Goal: Information Seeking & Learning: Learn about a topic

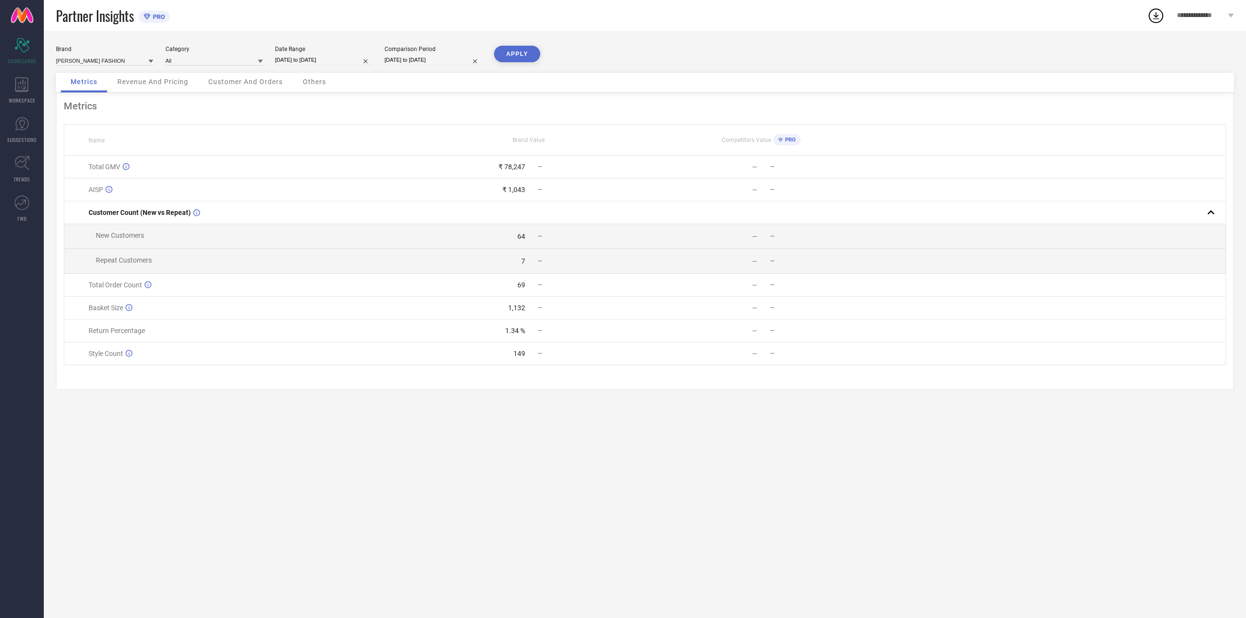
click at [284, 79] on div "Customer And Orders" at bounding box center [246, 82] width 94 height 19
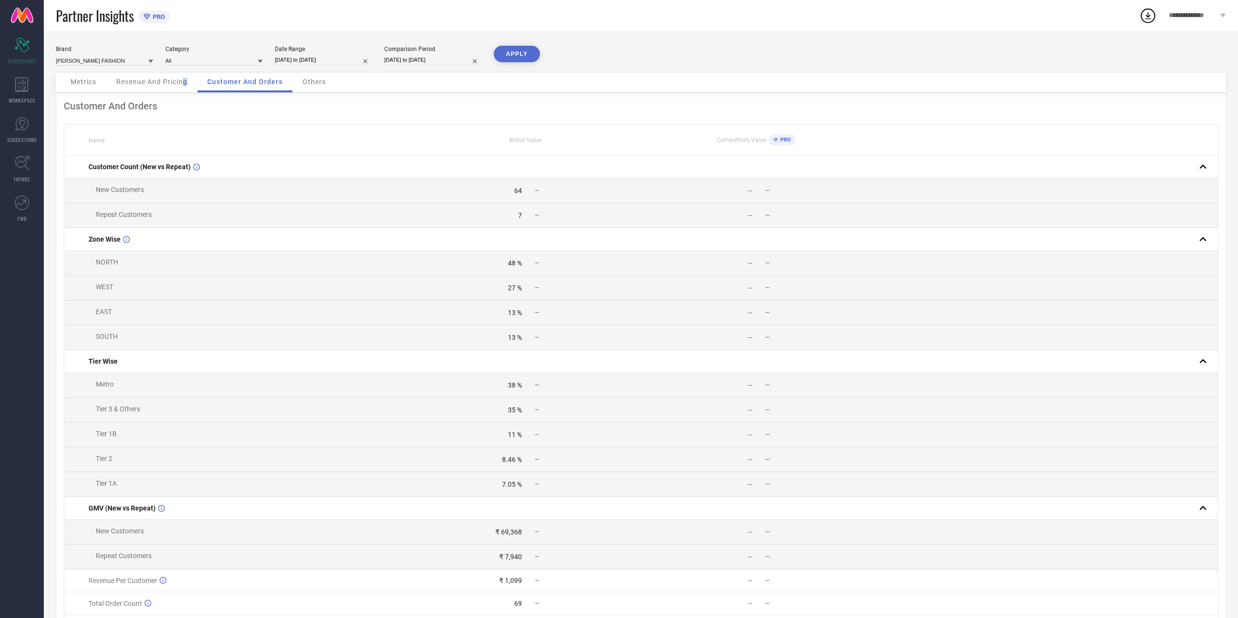
click at [187, 85] on span "Revenue And Pricing" at bounding box center [151, 82] width 71 height 8
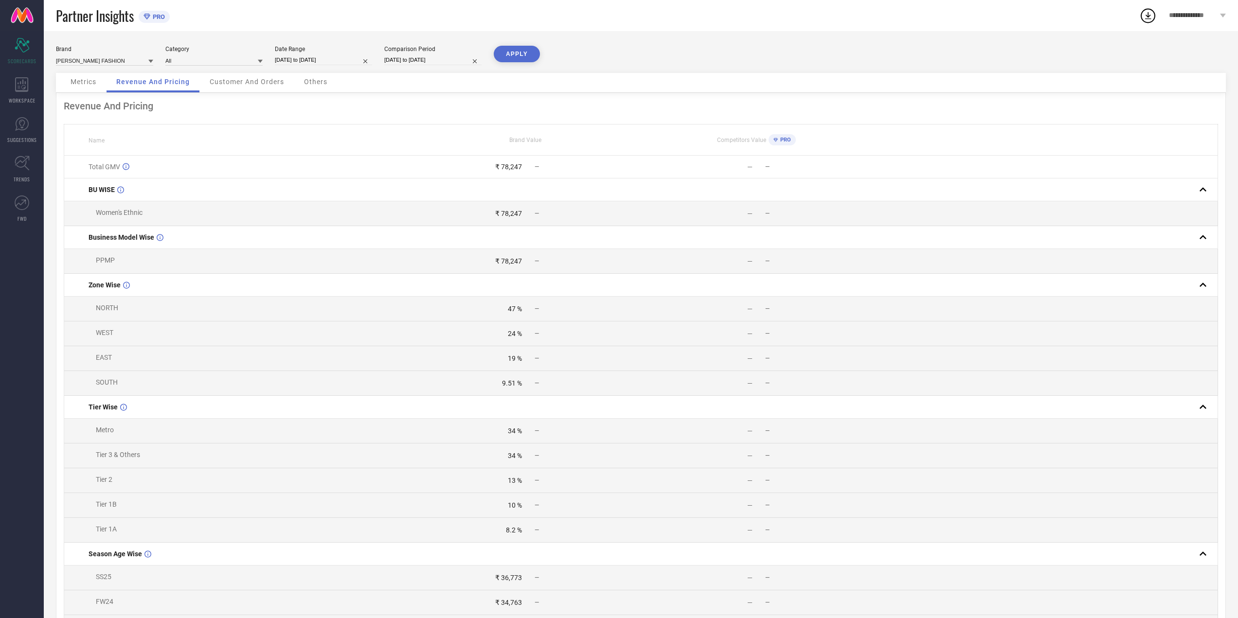
click at [97, 102] on div "Revenue And Pricing" at bounding box center [641, 106] width 1155 height 12
click at [531, 56] on button "APPLY" at bounding box center [517, 54] width 46 height 17
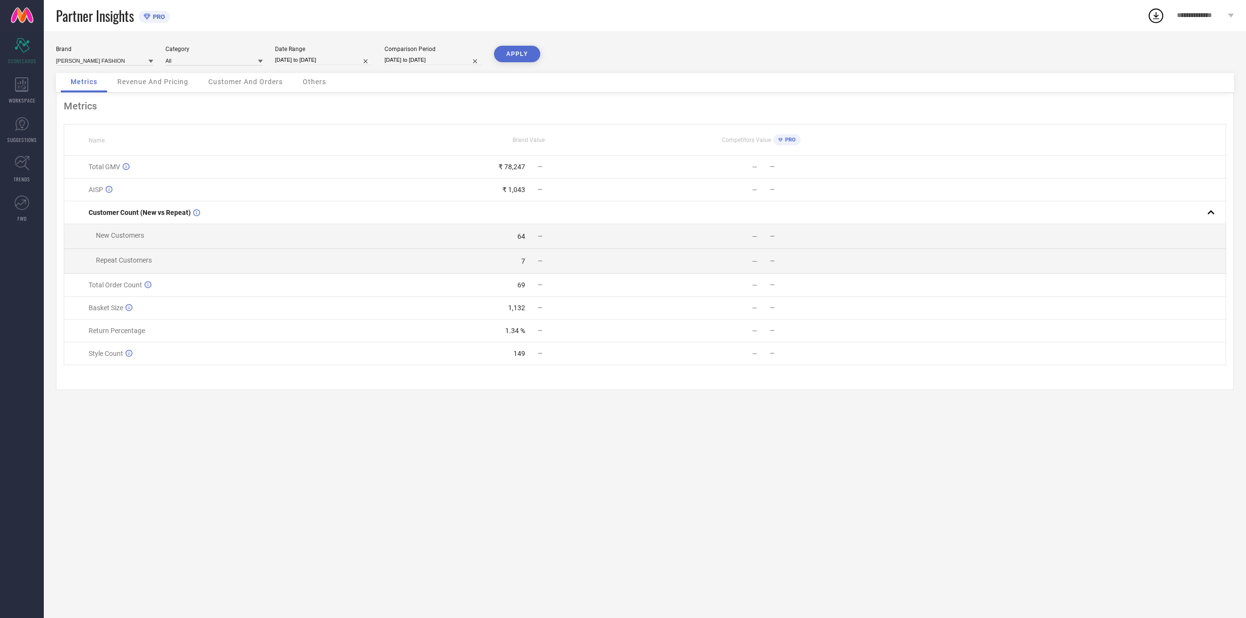
click at [90, 88] on div "Metrics" at bounding box center [84, 82] width 46 height 19
click at [157, 85] on span "Revenue And Pricing" at bounding box center [152, 82] width 71 height 8
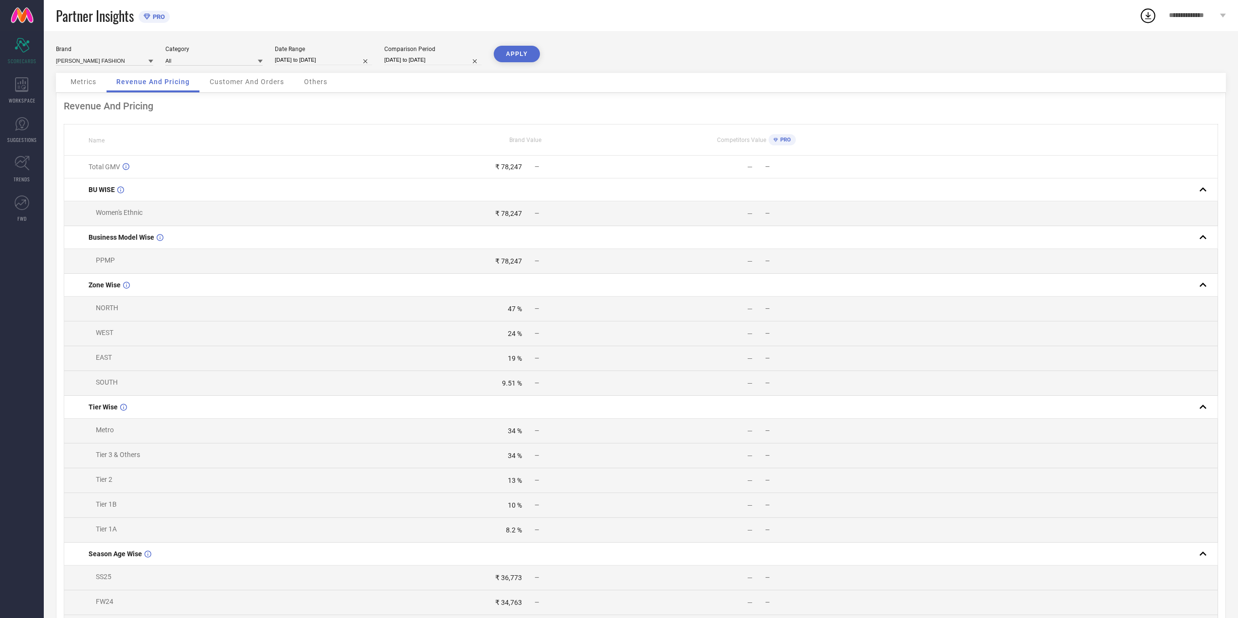
click at [235, 83] on span "Customer And Orders" at bounding box center [247, 82] width 74 height 8
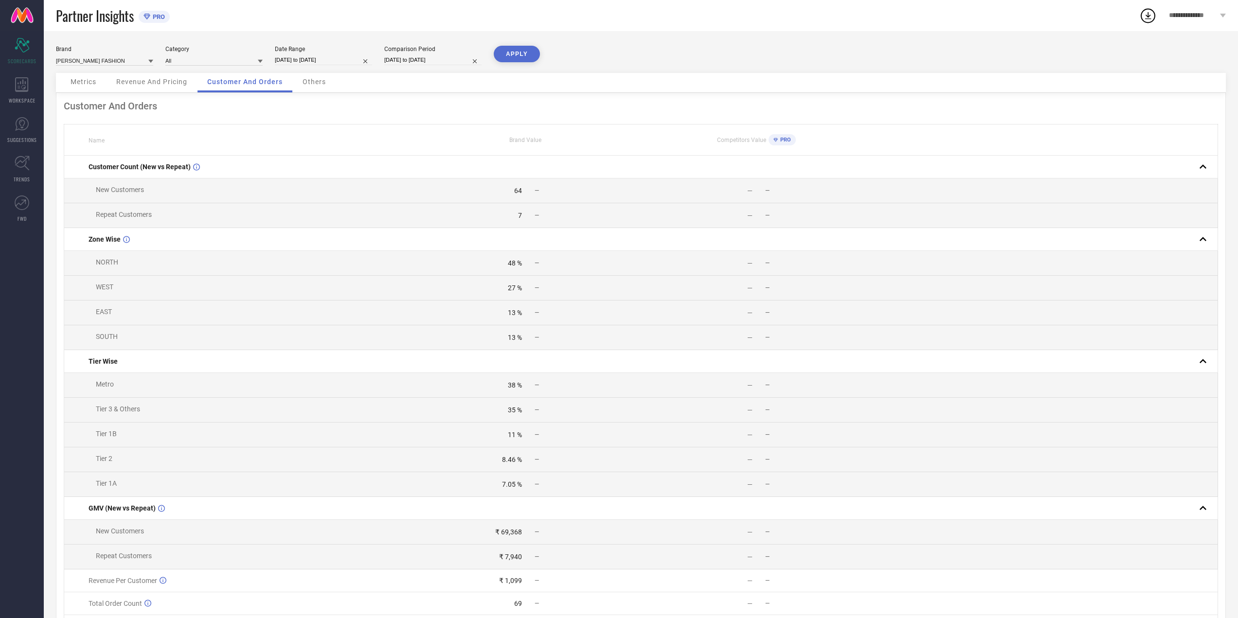
click at [308, 79] on span "Others" at bounding box center [314, 82] width 23 height 8
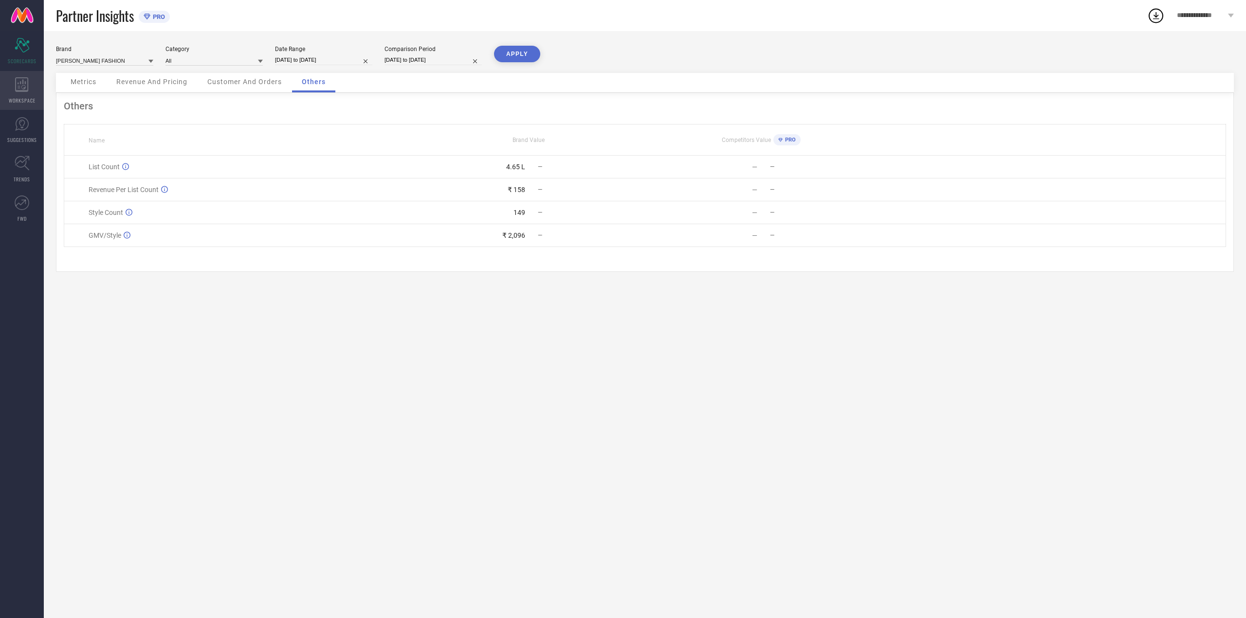
click at [22, 88] on icon at bounding box center [21, 84] width 13 height 15
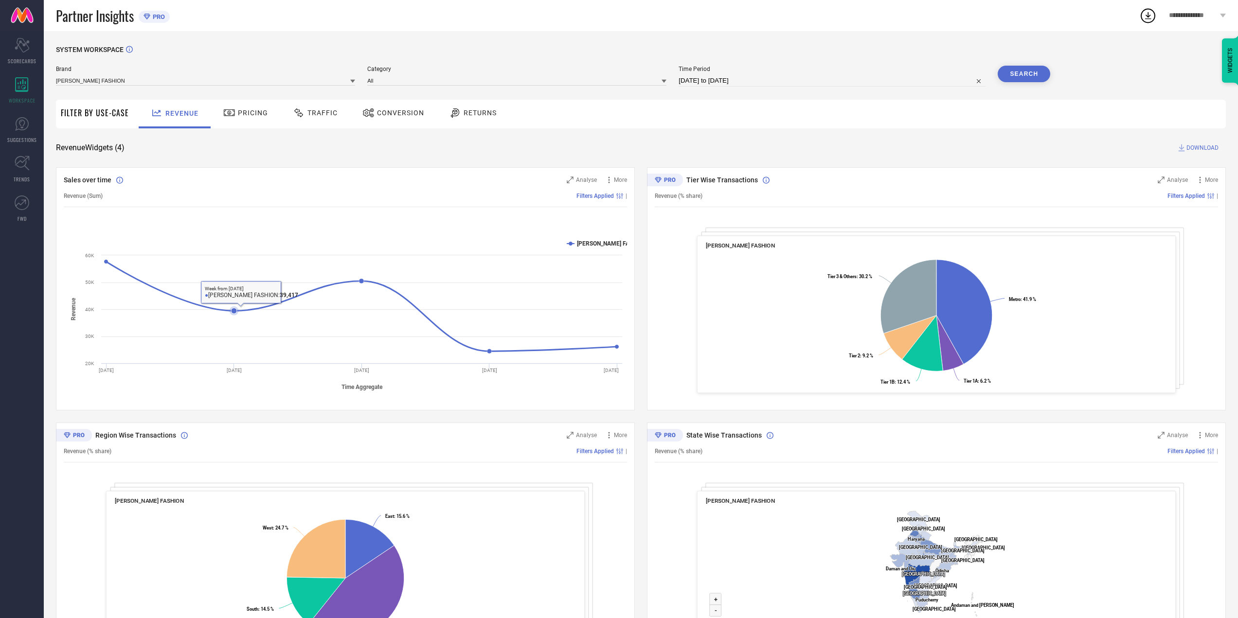
click at [276, 116] on div "Pricing" at bounding box center [245, 114] width 69 height 29
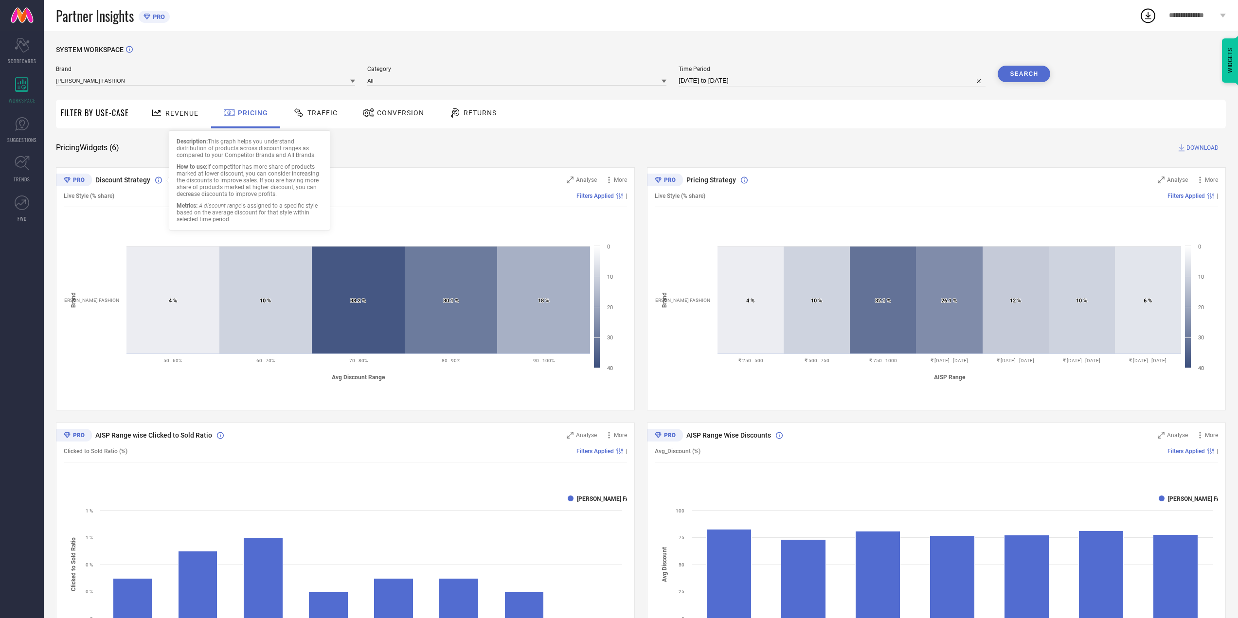
click at [157, 181] on icon at bounding box center [158, 180] width 7 height 7
click at [201, 296] on div "Discount Strategy Analyse More Live Style (% share) Filters Applied | Created w…" at bounding box center [345, 288] width 579 height 243
click at [317, 122] on div "Traffic" at bounding box center [315, 114] width 69 height 29
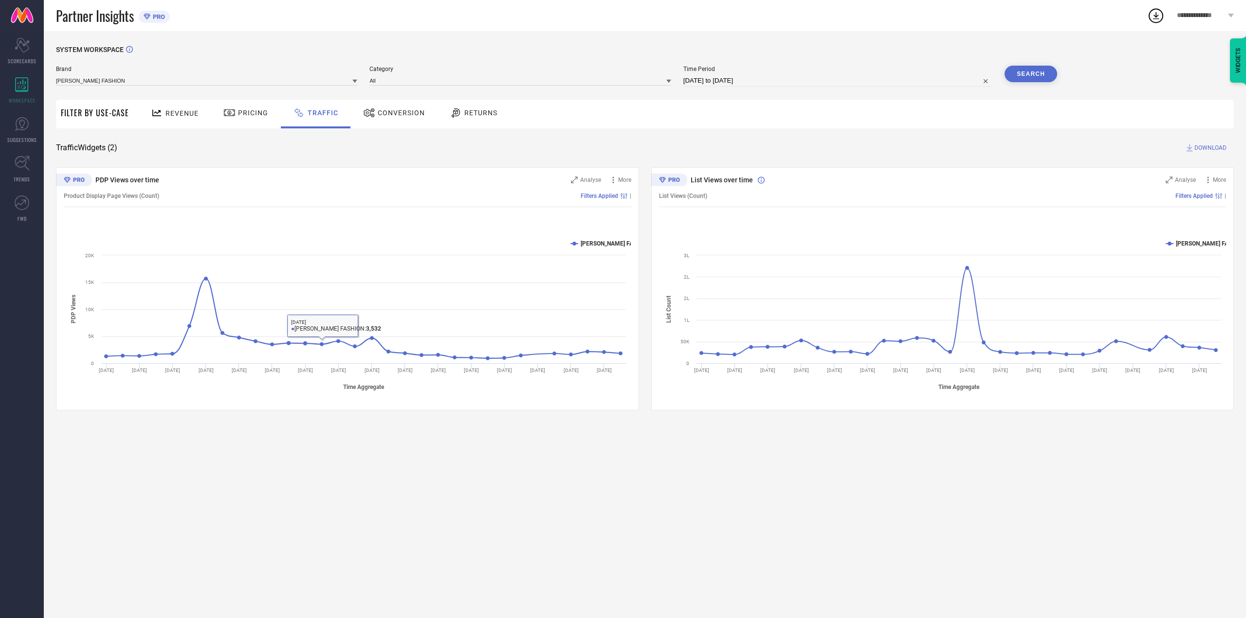
click at [389, 118] on div "Conversion" at bounding box center [394, 113] width 67 height 17
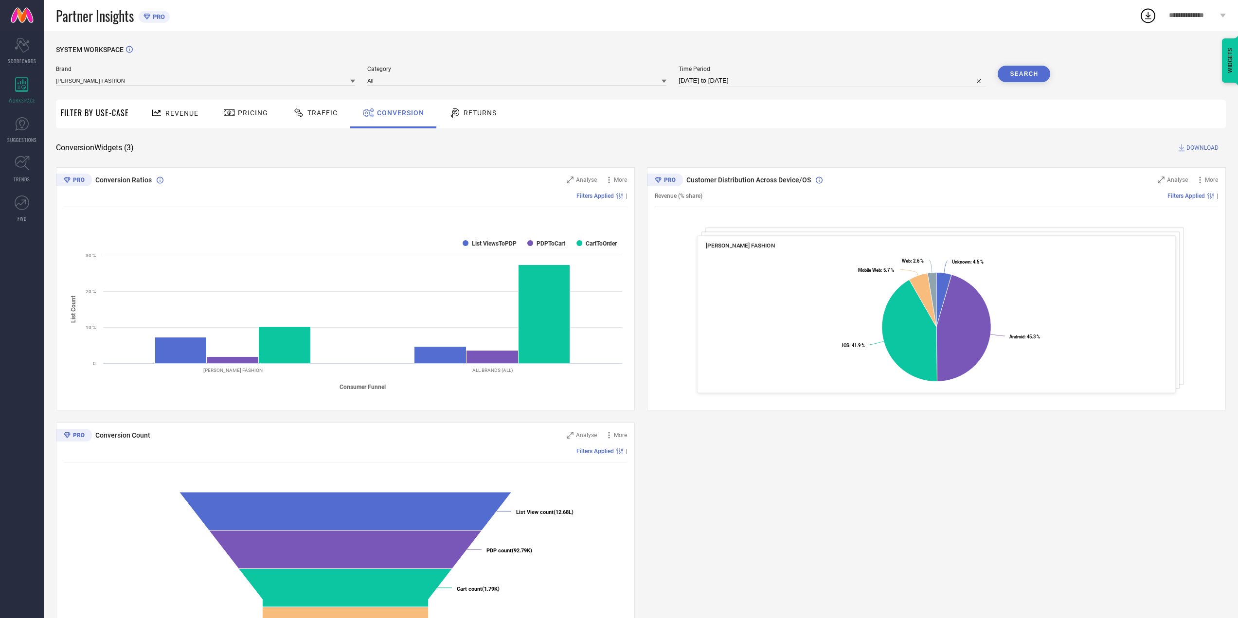
click at [478, 129] on div "SYSTEM WORKSPACE Brand [PERSON_NAME] FASHION Category All Time Period [DATE] to…" at bounding box center [641, 356] width 1170 height 620
click at [478, 119] on div "Returns" at bounding box center [473, 113] width 53 height 17
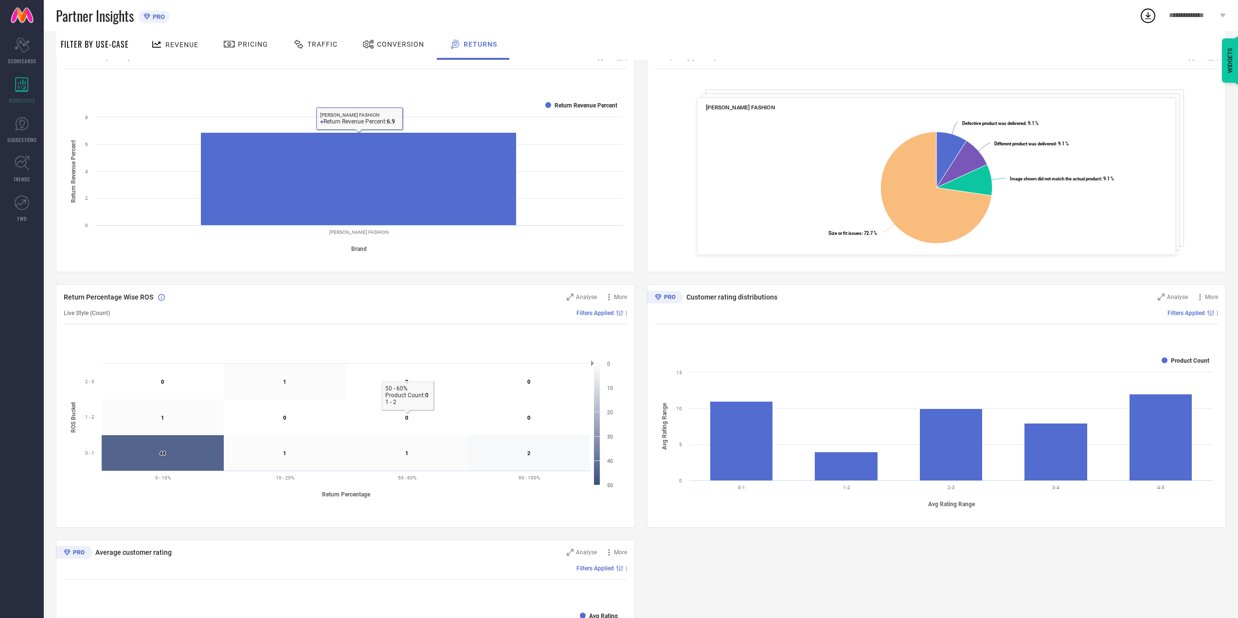
scroll to position [146, 0]
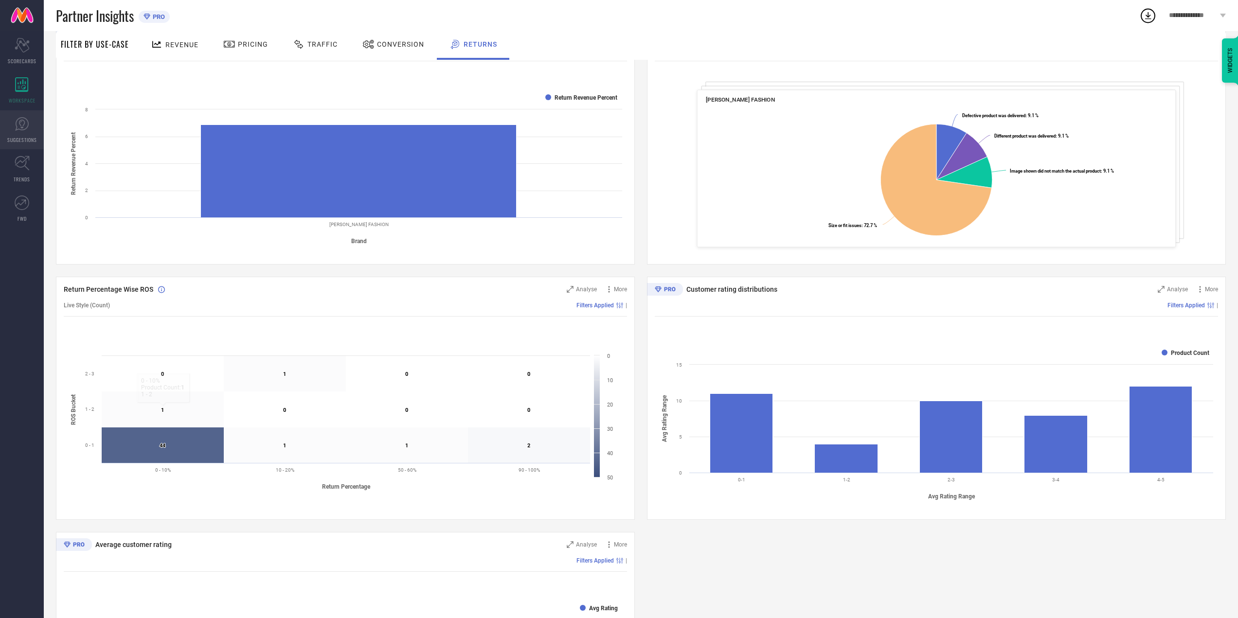
click at [38, 131] on link "SUGGESTIONS" at bounding box center [22, 129] width 44 height 39
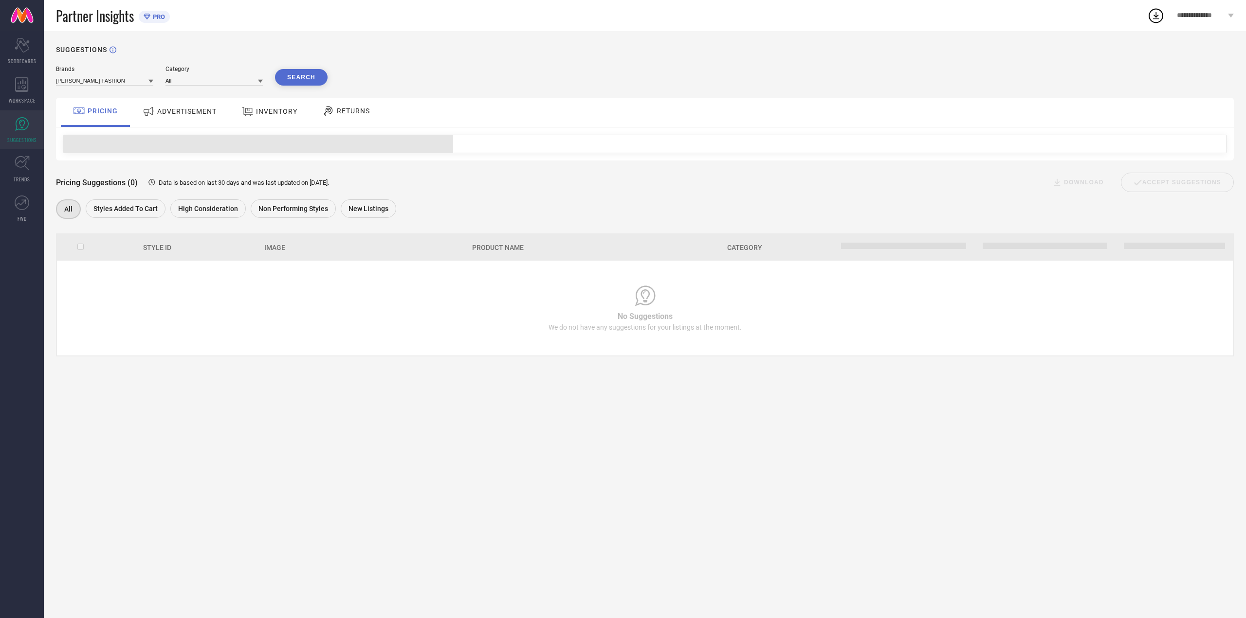
click at [172, 110] on span "ADVERTISEMENT" at bounding box center [186, 112] width 59 height 8
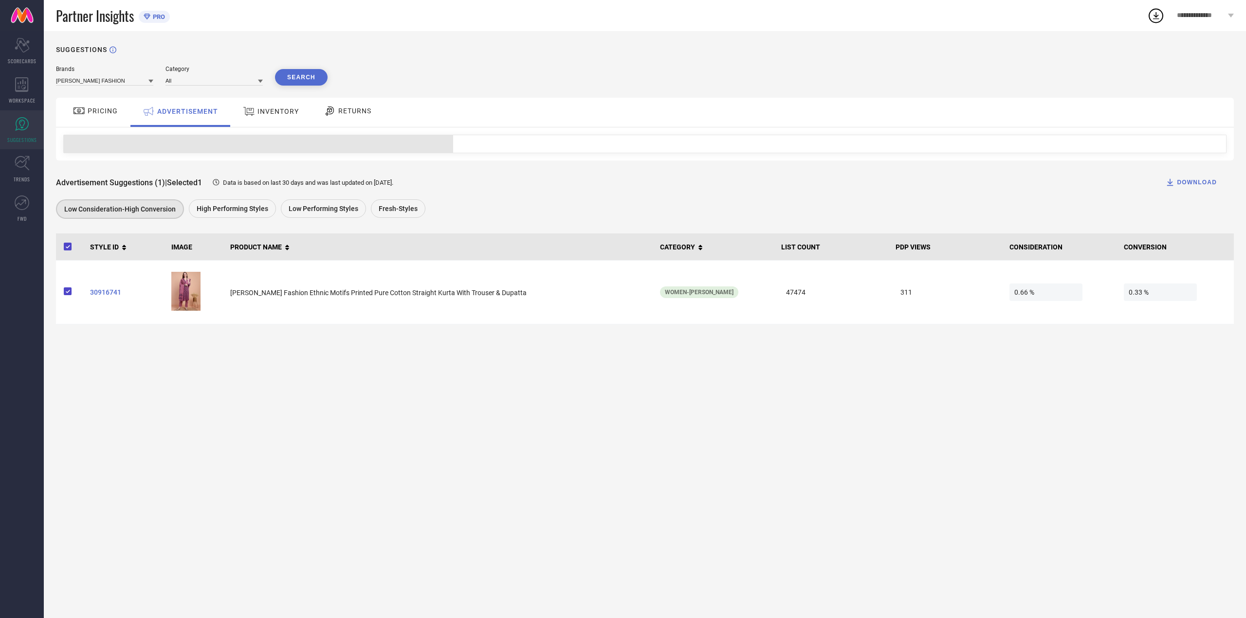
click at [282, 110] on span "INVENTORY" at bounding box center [277, 112] width 41 height 8
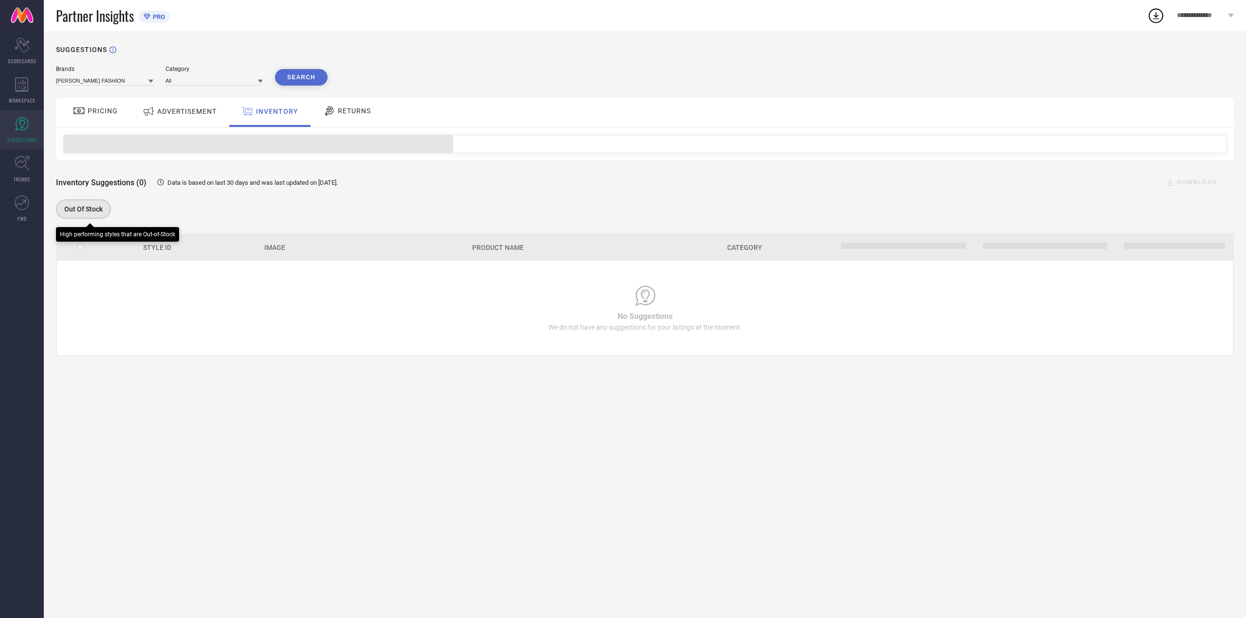
click at [91, 207] on span "Out Of Stock" at bounding box center [83, 209] width 38 height 8
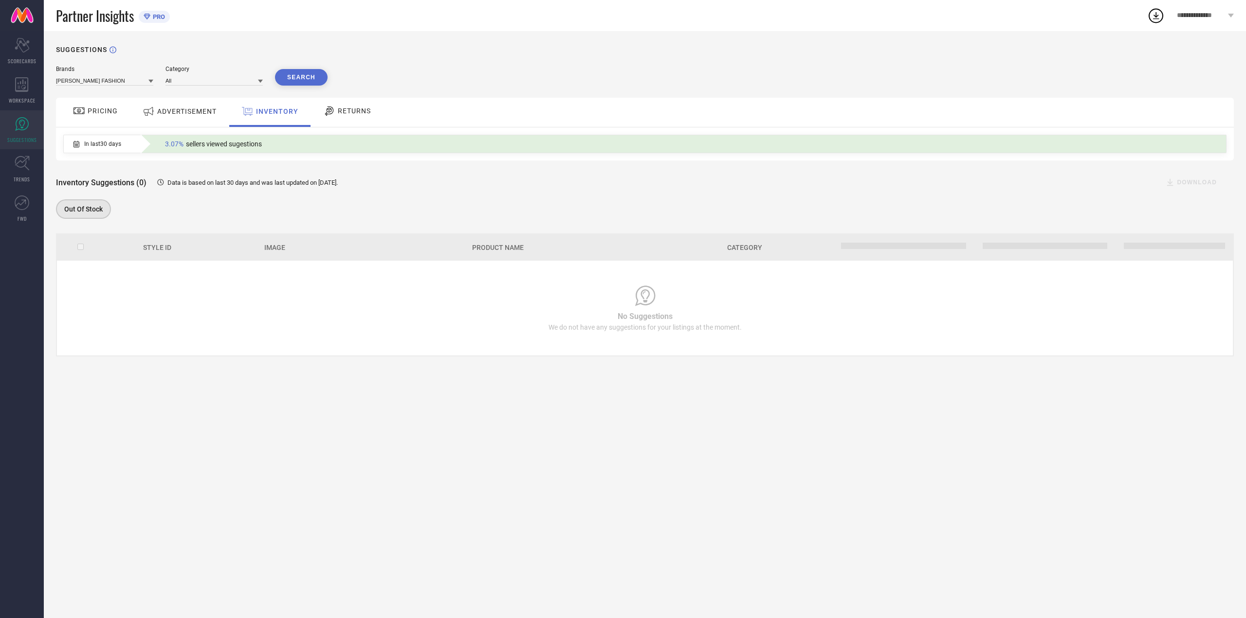
click at [189, 121] on div "ADVERTISEMENT" at bounding box center [179, 112] width 98 height 29
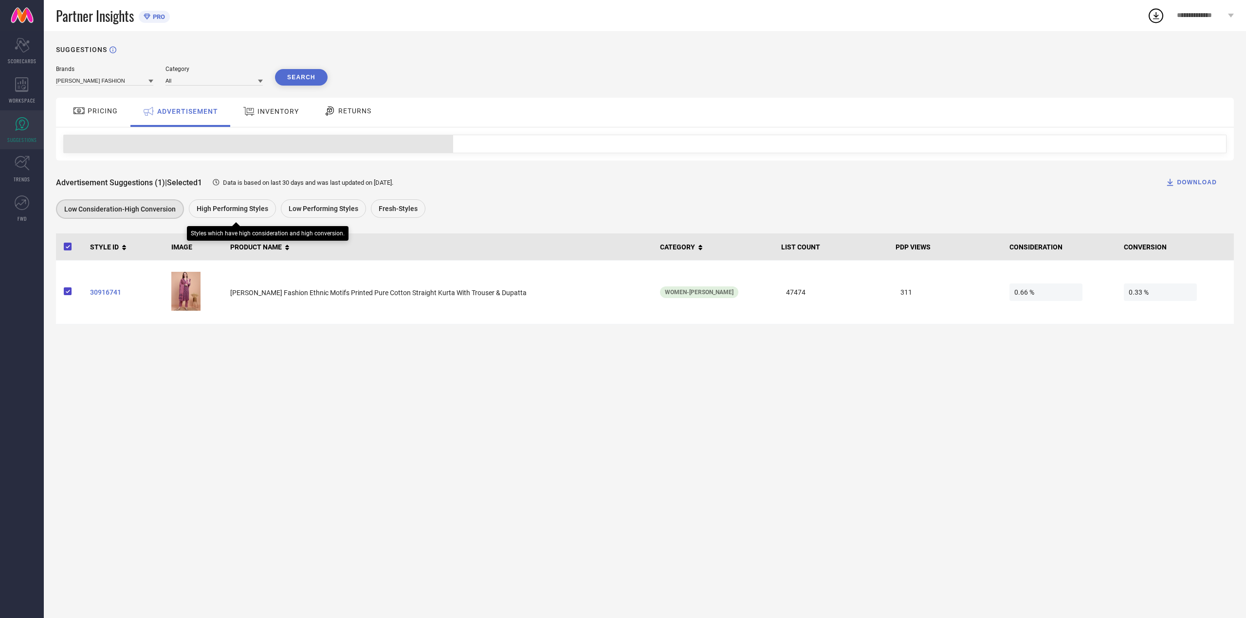
click at [218, 224] on div "Styles which have high consideration and high conversion." at bounding box center [268, 230] width 162 height 19
click at [247, 213] on span "High Performing Styles" at bounding box center [233, 209] width 72 height 8
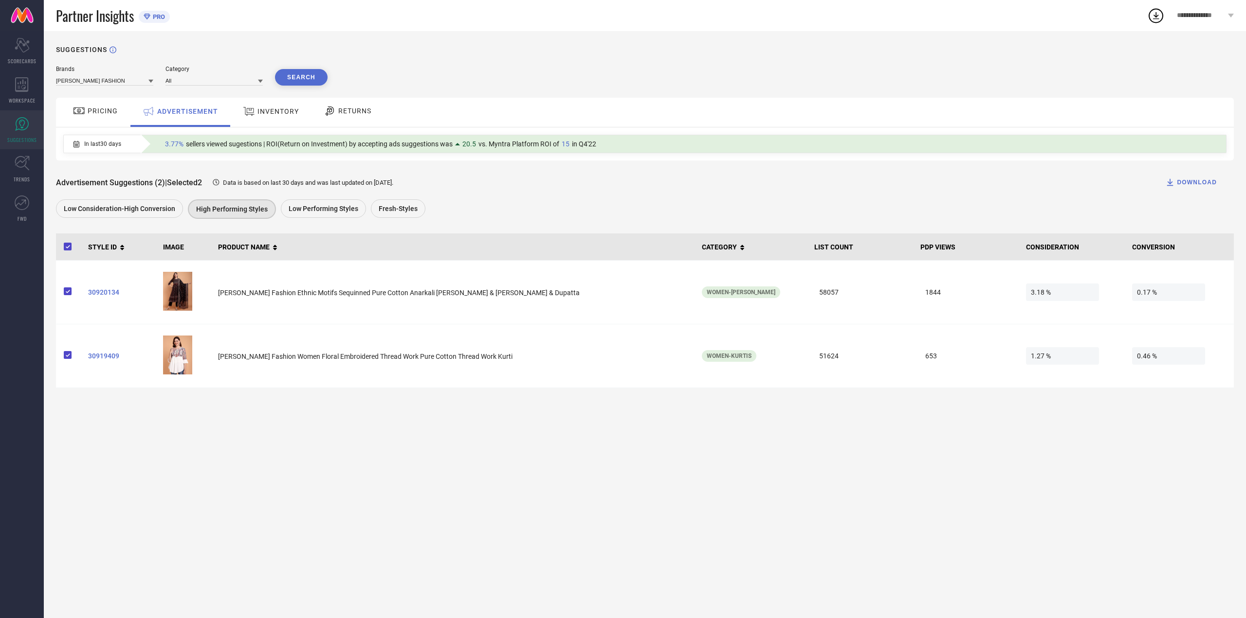
click at [108, 143] on span "In last 30 days" at bounding box center [102, 144] width 37 height 7
click at [107, 143] on span "In last 30 days" at bounding box center [102, 144] width 37 height 7
click at [302, 204] on div "Low Performing Styles" at bounding box center [323, 209] width 85 height 18
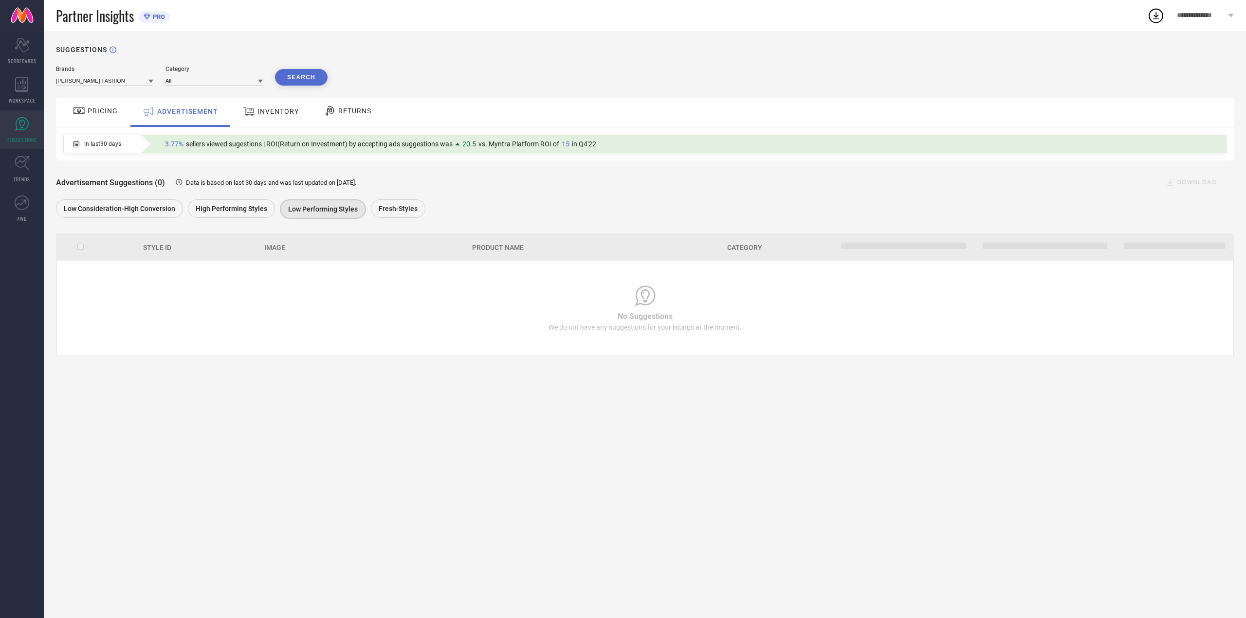
click at [408, 199] on div "Advertisement Suggestions (0) Data is based on last 30 days and was last update…" at bounding box center [645, 191] width 1178 height 61
click at [405, 201] on div "Fresh-Styles" at bounding box center [398, 209] width 54 height 18
click at [1192, 9] on div "**********" at bounding box center [1204, 15] width 81 height 31
drag, startPoint x: 455, startPoint y: 145, endPoint x: 465, endPoint y: 145, distance: 9.8
click at [465, 145] on div "3.77% sellers viewed sugestions | ROI(Return on Investment) by accepting ads su…" at bounding box center [380, 144] width 441 height 13
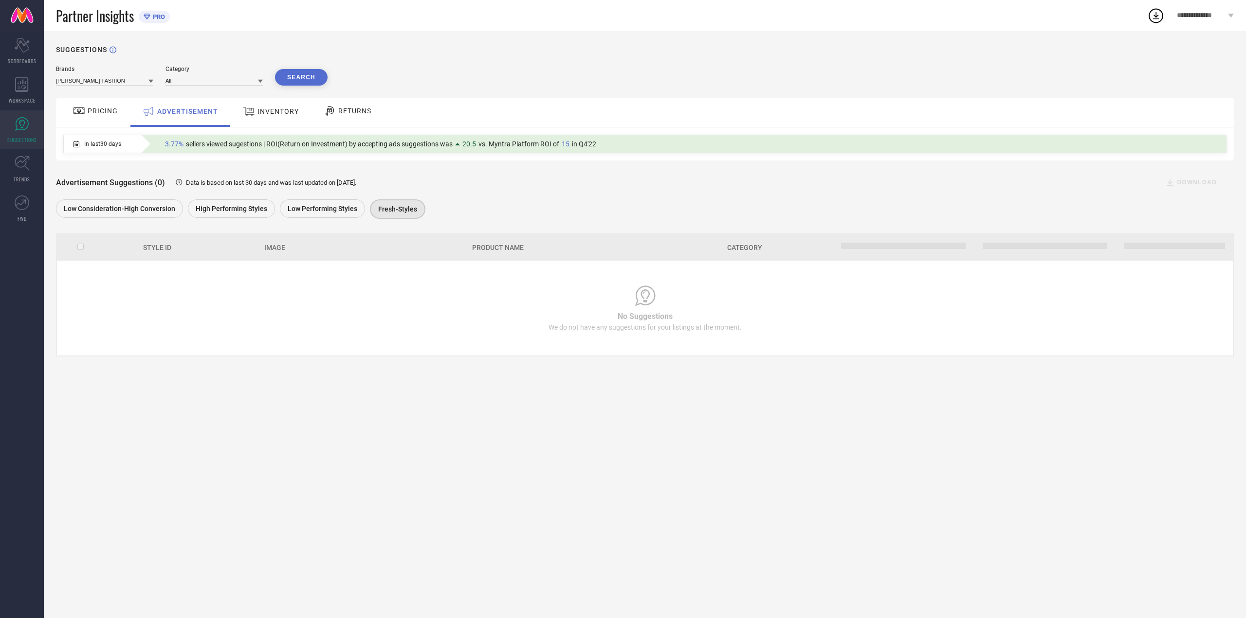
drag, startPoint x: 465, startPoint y: 145, endPoint x: 434, endPoint y: 145, distance: 31.6
click at [465, 145] on span "20.5" at bounding box center [469, 144] width 14 height 8
click at [111, 145] on span "In last 30 days" at bounding box center [102, 144] width 37 height 7
click at [30, 168] on link "TRENDS" at bounding box center [22, 169] width 44 height 39
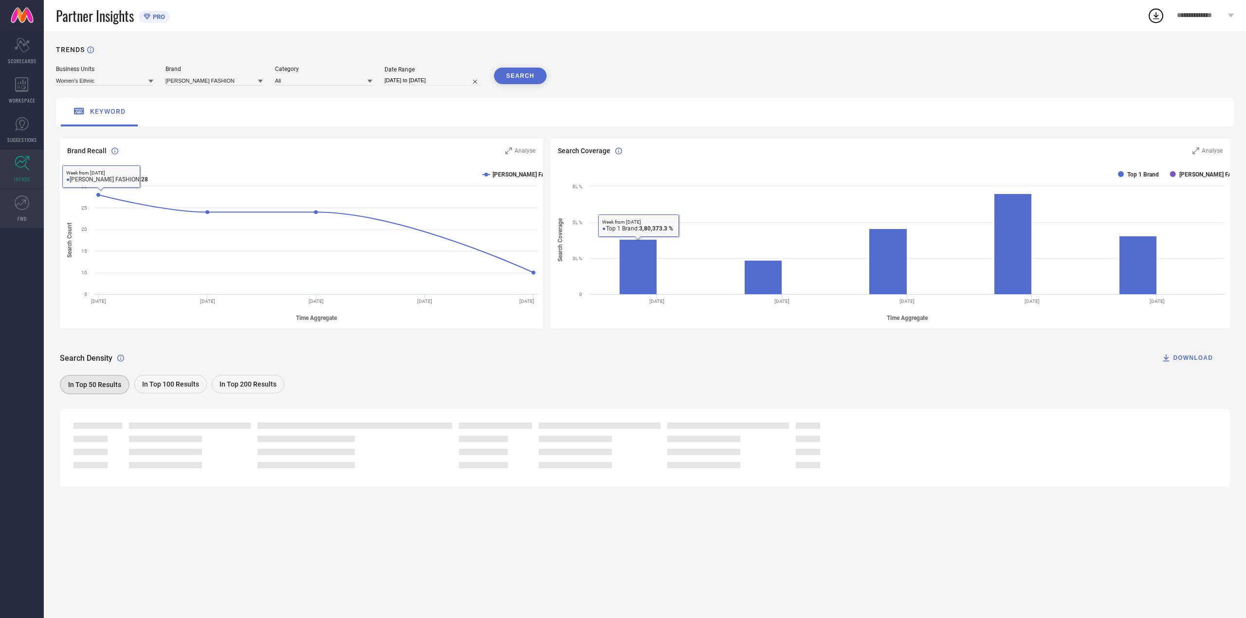
click at [0, 204] on link "FWD" at bounding box center [22, 208] width 44 height 39
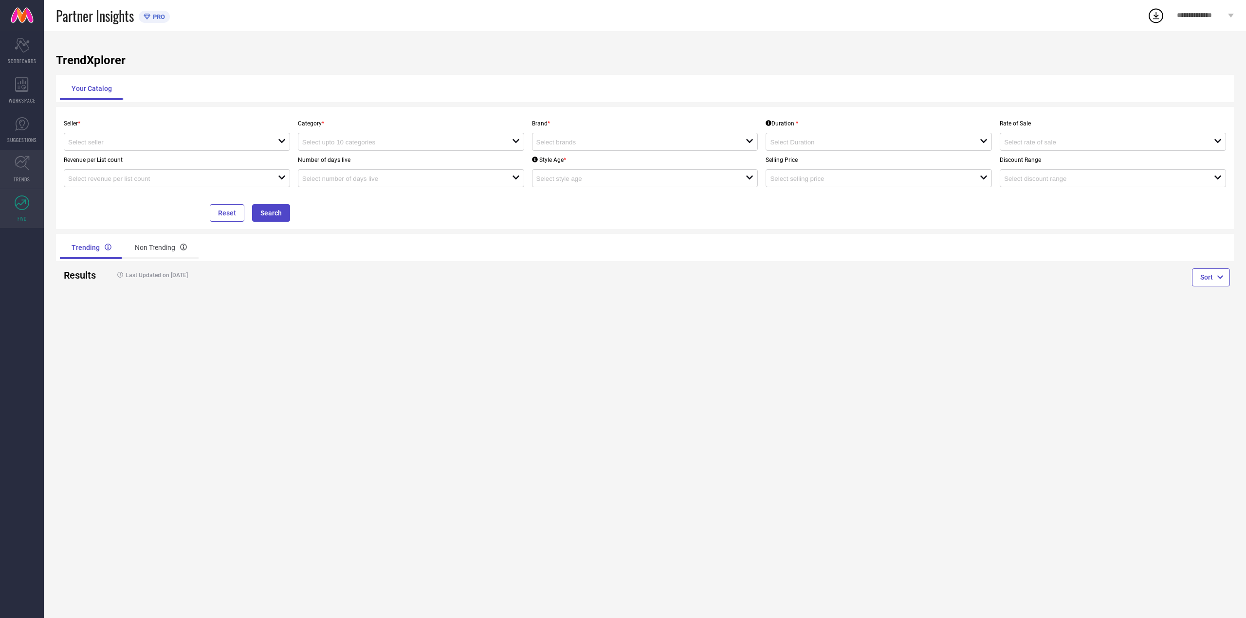
click at [24, 175] on link "TRENDS" at bounding box center [22, 169] width 44 height 39
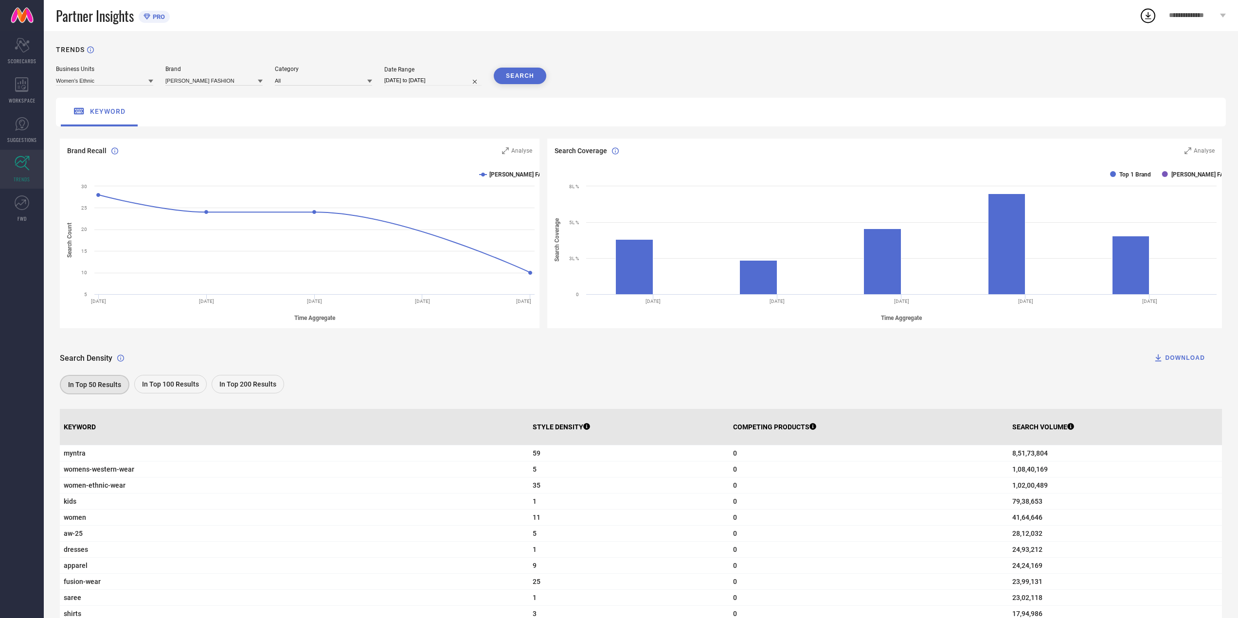
click at [15, 168] on icon at bounding box center [22, 163] width 15 height 15
click at [21, 132] on link "SUGGESTIONS" at bounding box center [22, 129] width 44 height 39
